Goal: Information Seeking & Learning: Learn about a topic

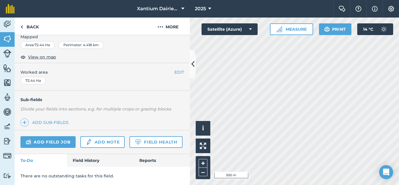
scroll to position [113, 0]
click at [129, 141] on link "Field Health" at bounding box center [155, 142] width 53 height 12
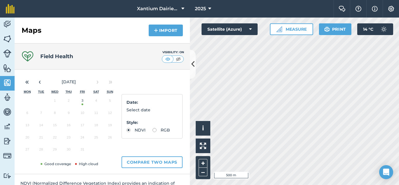
click at [84, 103] on button "3" at bounding box center [83, 102] width 14 height 12
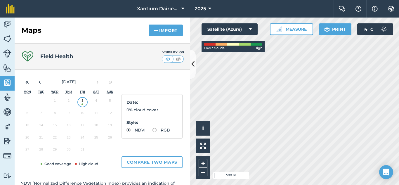
click at [126, 136] on div "Date : 0% cloud cover Style : NDVI RGB" at bounding box center [152, 116] width 61 height 44
click at [152, 132] on label "RGB" at bounding box center [161, 130] width 18 height 4
radio input "true"
